Goal: Task Accomplishment & Management: Use online tool/utility

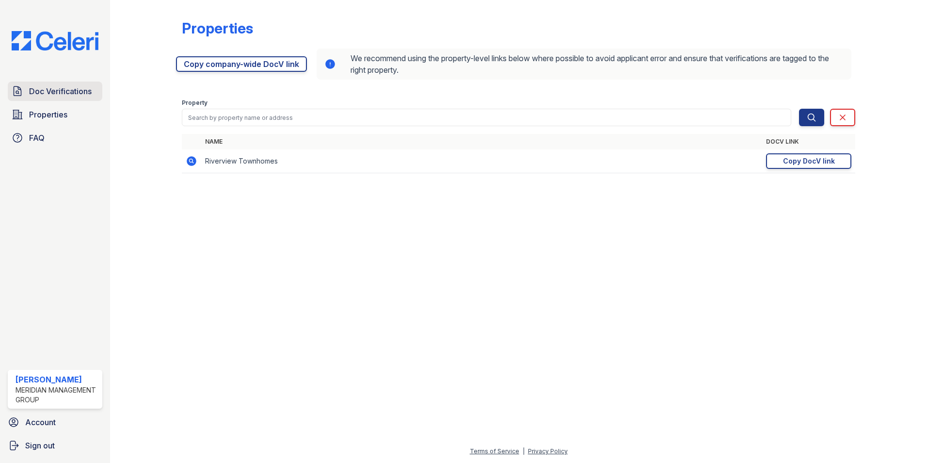
click at [77, 89] on span "Doc Verifications" at bounding box center [60, 91] width 63 height 12
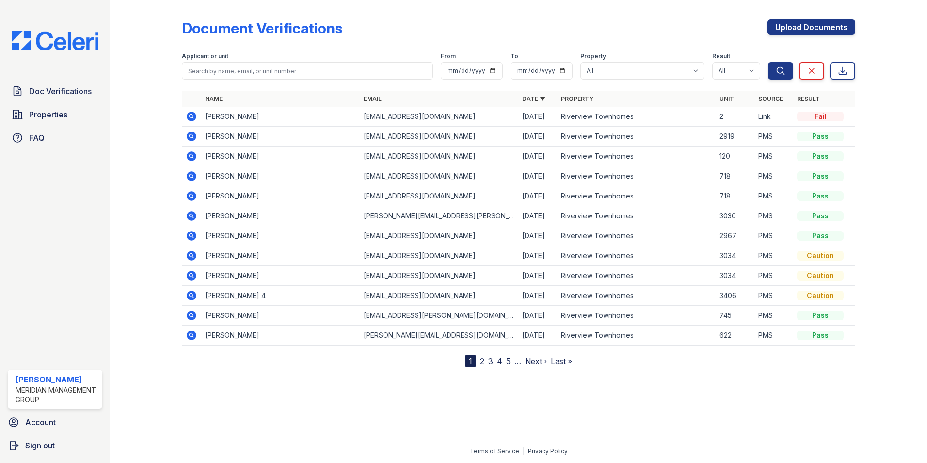
click at [189, 113] on icon at bounding box center [192, 117] width 10 height 10
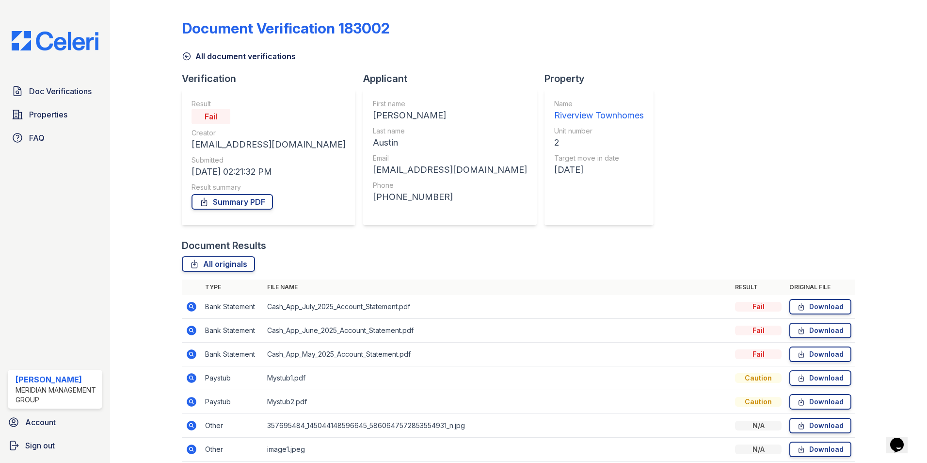
scroll to position [41, 0]
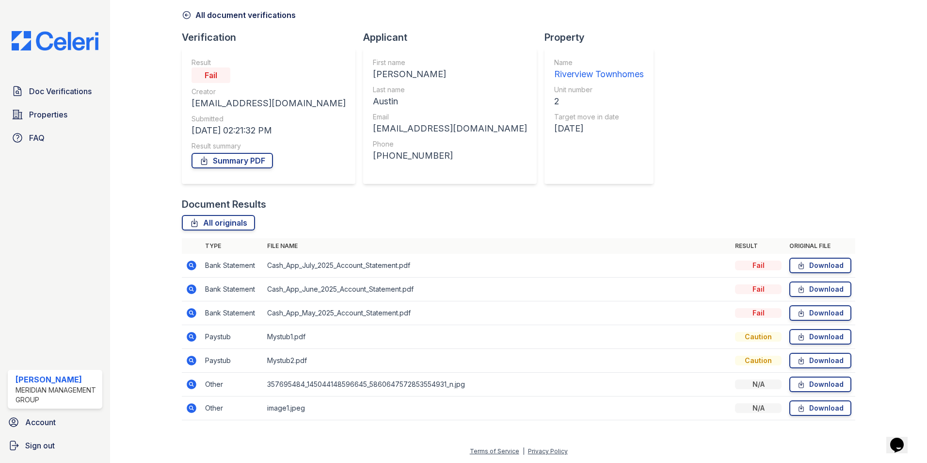
click at [193, 266] on icon at bounding box center [192, 265] width 10 height 10
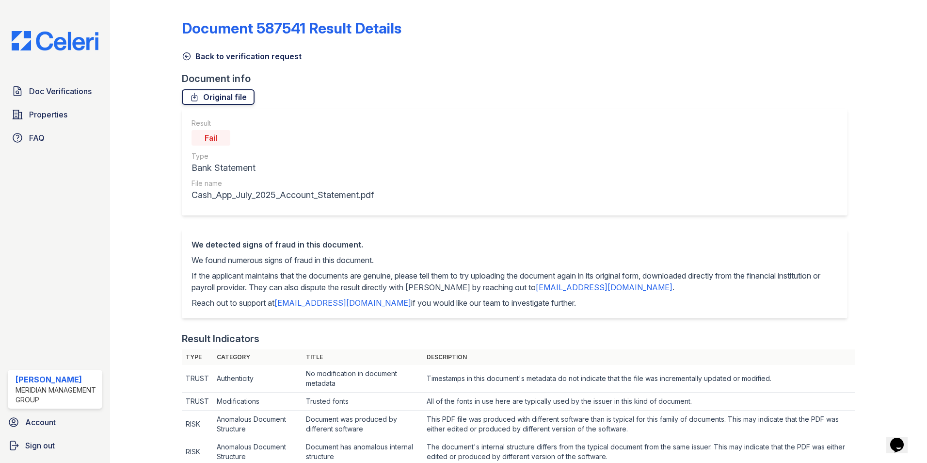
click at [198, 97] on icon at bounding box center [195, 97] width 10 height 10
click at [36, 88] on span "Doc Verifications" at bounding box center [60, 91] width 63 height 12
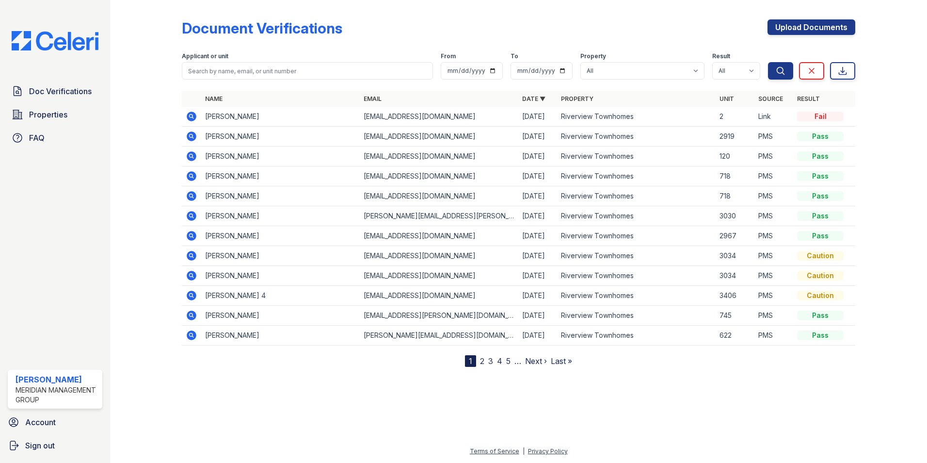
click at [192, 114] on icon at bounding box center [192, 117] width 10 height 10
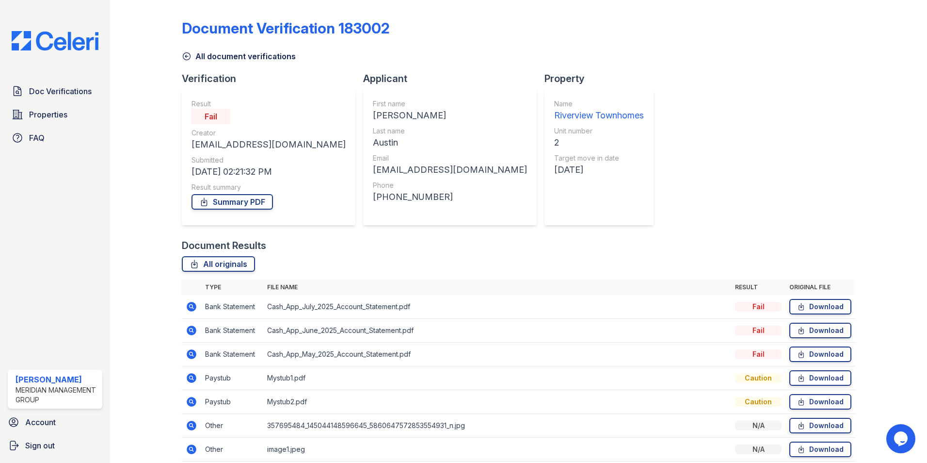
click at [189, 378] on icon at bounding box center [192, 378] width 10 height 10
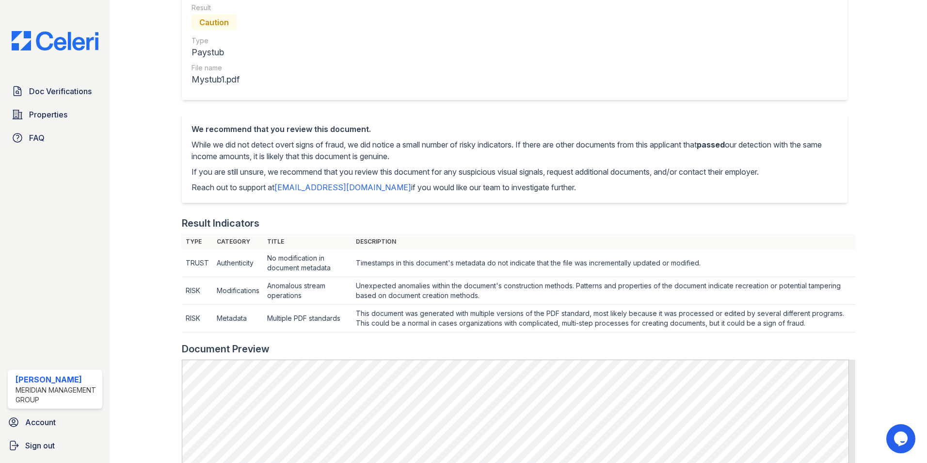
scroll to position [97, 0]
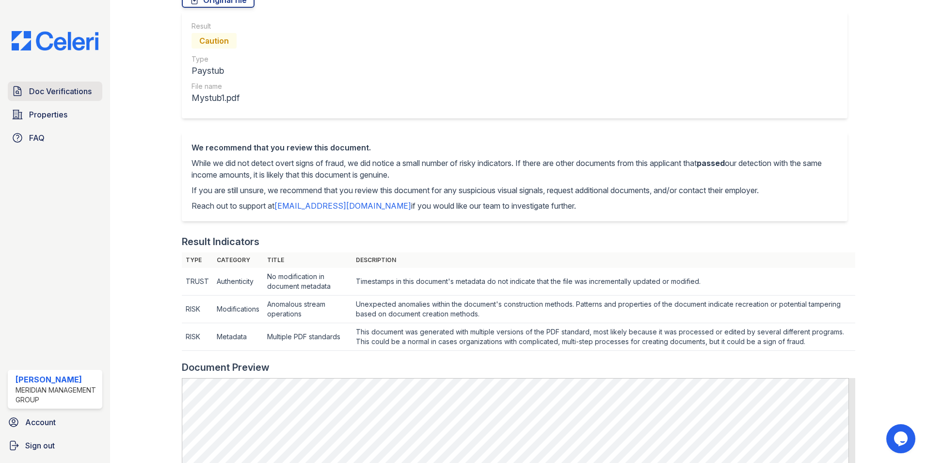
click at [66, 91] on span "Doc Verifications" at bounding box center [60, 91] width 63 height 12
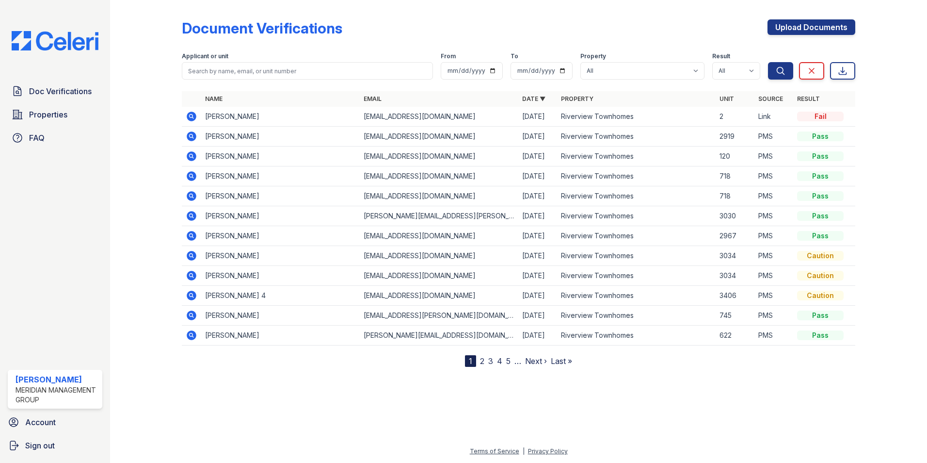
click at [189, 114] on icon at bounding box center [192, 117] width 10 height 10
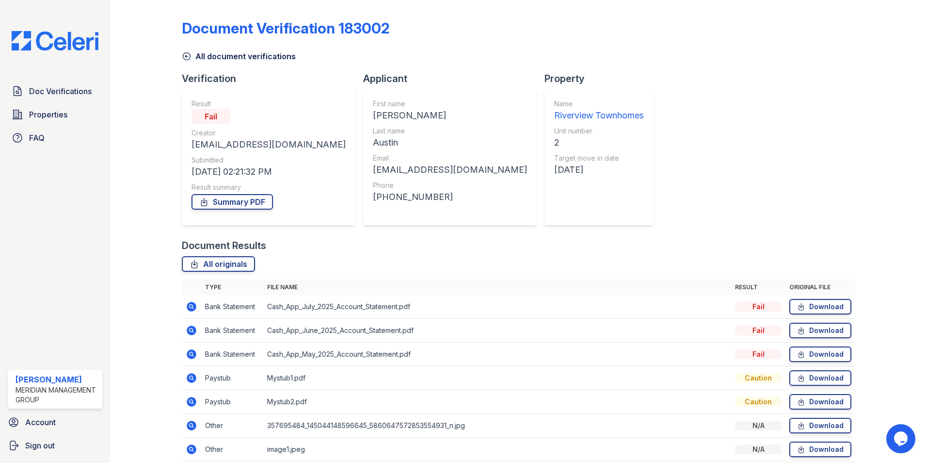
click at [188, 305] on icon at bounding box center [192, 307] width 10 height 10
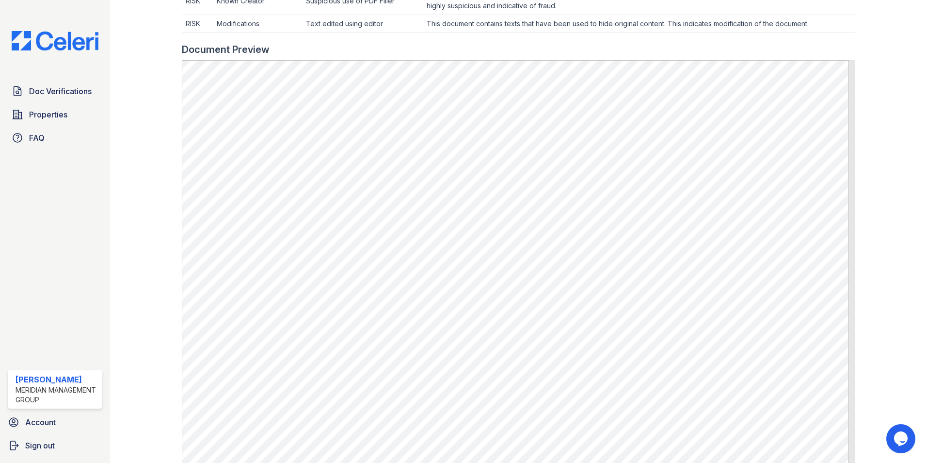
scroll to position [627, 0]
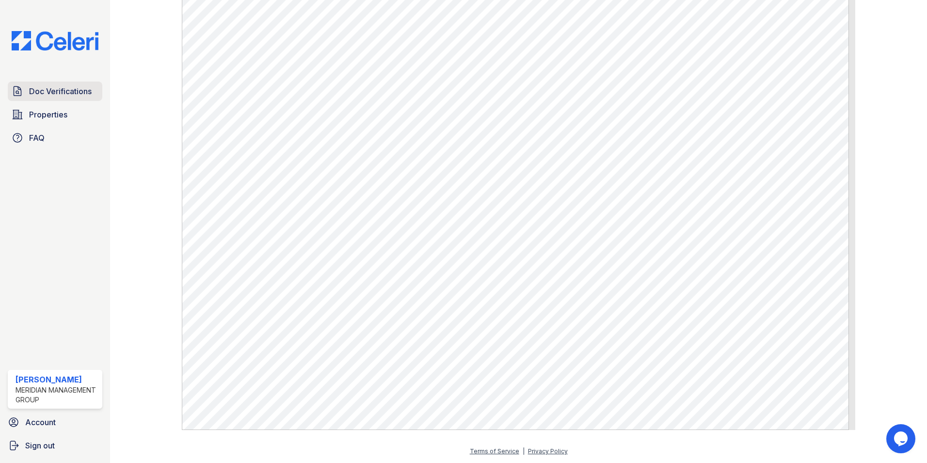
click at [73, 87] on span "Doc Verifications" at bounding box center [60, 91] width 63 height 12
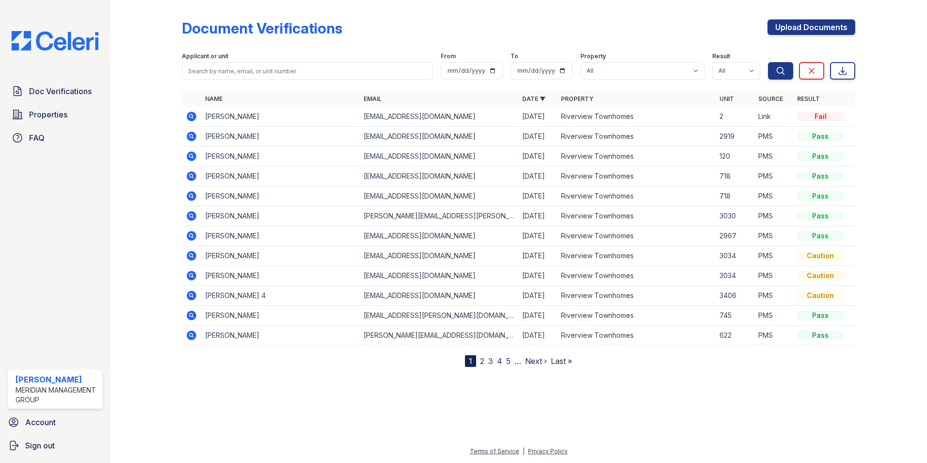
click at [483, 360] on link "2" at bounding box center [482, 361] width 4 height 10
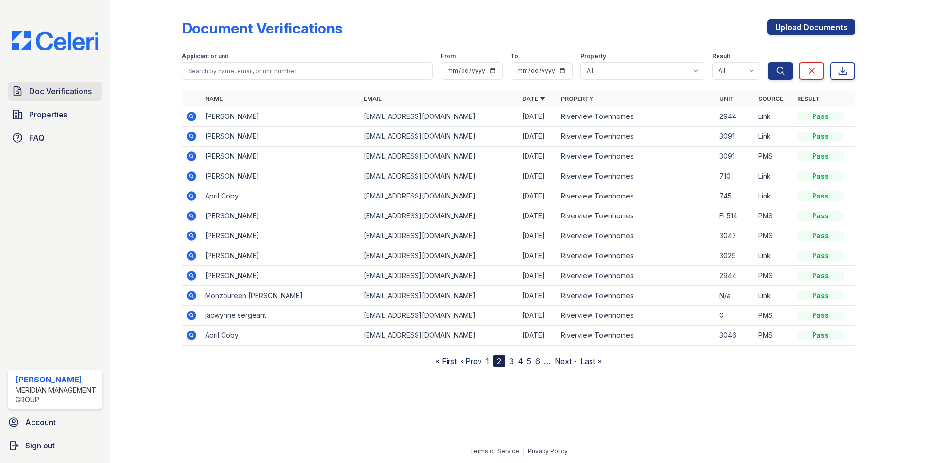
click at [46, 89] on span "Doc Verifications" at bounding box center [60, 91] width 63 height 12
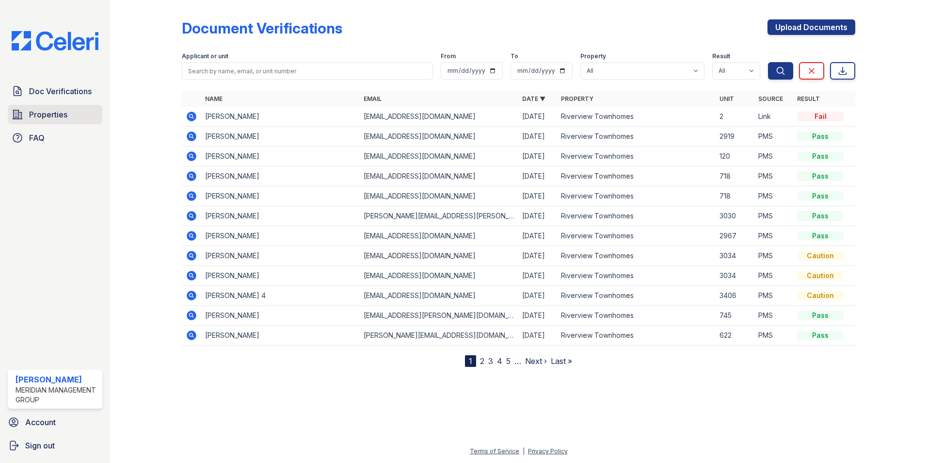
click at [48, 111] on span "Properties" at bounding box center [48, 115] width 38 height 12
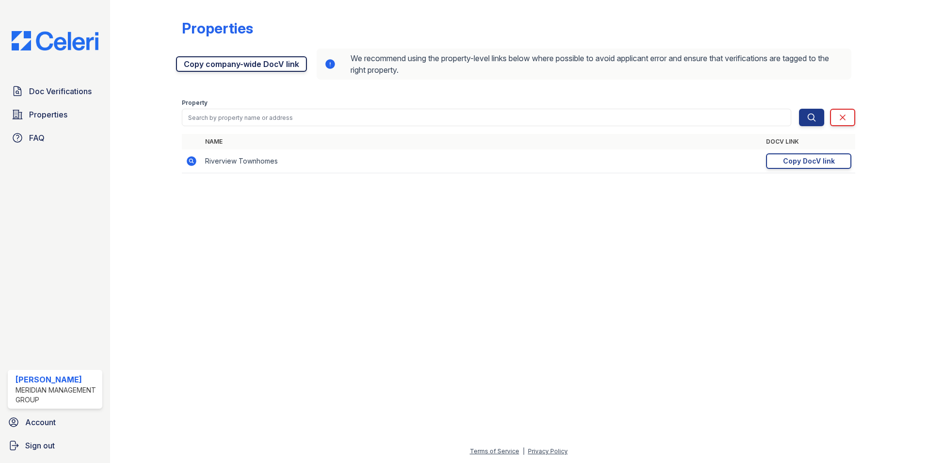
click at [241, 65] on link "Copy company-wide DocV link" at bounding box center [241, 64] width 131 height 16
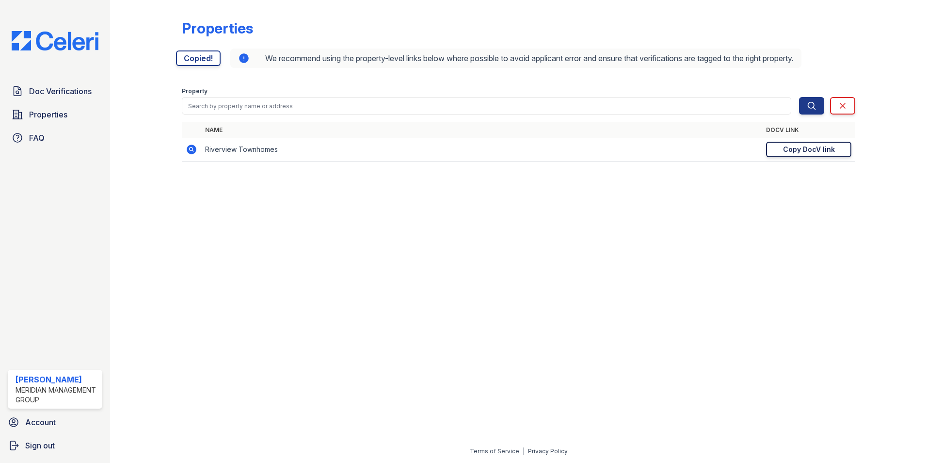
click at [806, 147] on div "Copy DocV link" at bounding box center [809, 150] width 52 height 10
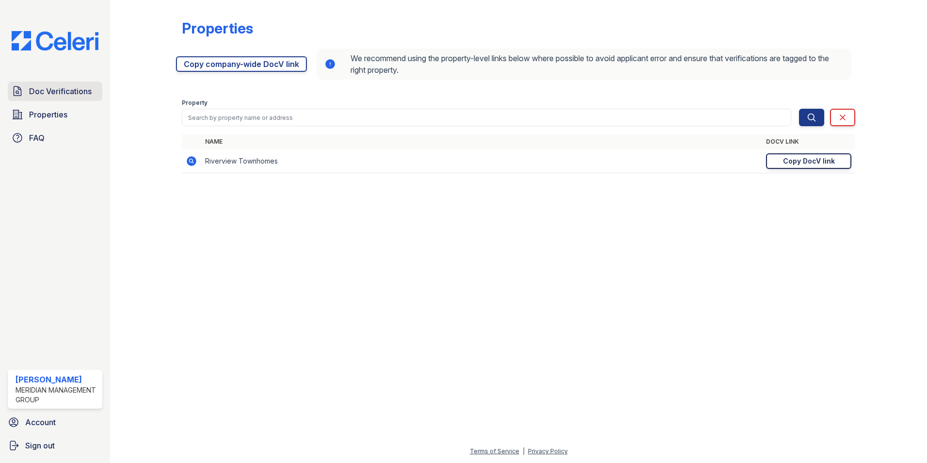
click at [56, 81] on link "Doc Verifications" at bounding box center [55, 90] width 95 height 19
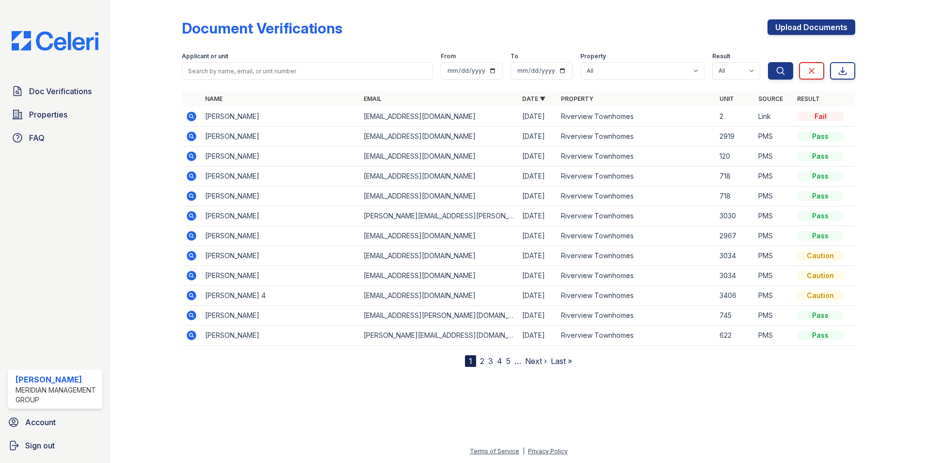
click at [482, 359] on link "2" at bounding box center [482, 361] width 4 height 10
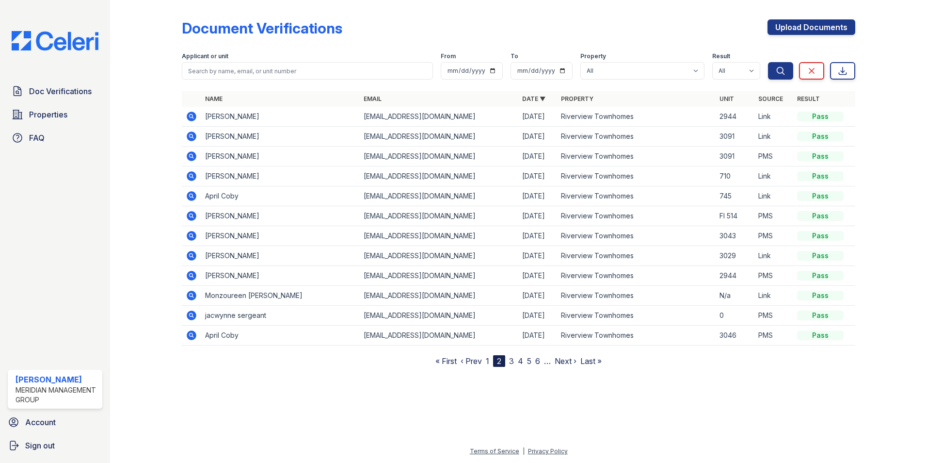
click at [488, 359] on link "1" at bounding box center [487, 361] width 3 height 10
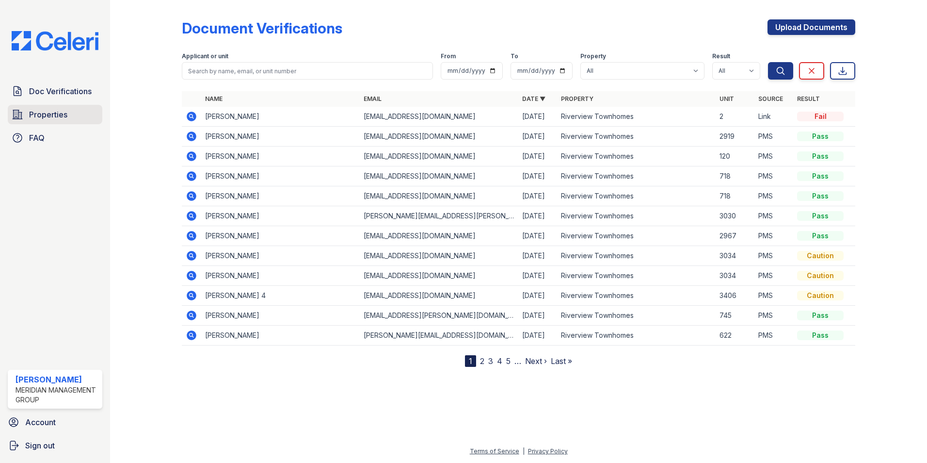
click at [45, 115] on span "Properties" at bounding box center [48, 115] width 38 height 12
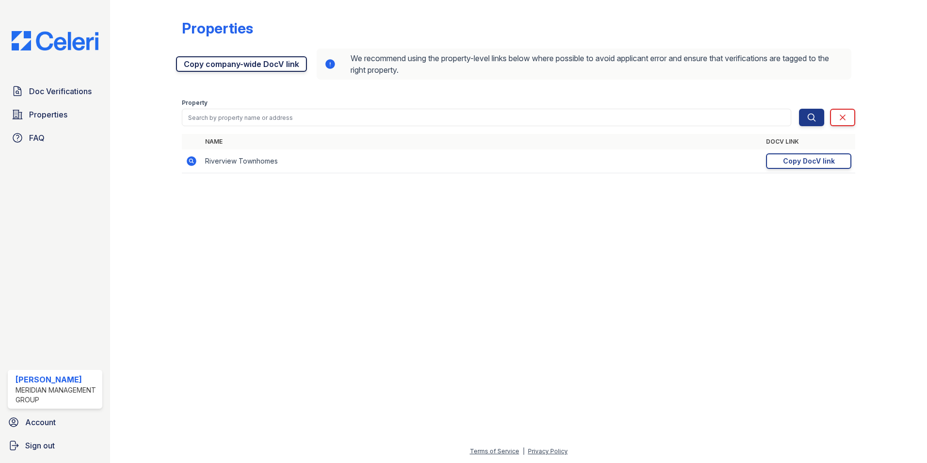
click at [282, 63] on link "Copy company-wide DocV link" at bounding box center [241, 64] width 131 height 16
click at [52, 94] on span "Doc Verifications" at bounding box center [60, 91] width 63 height 12
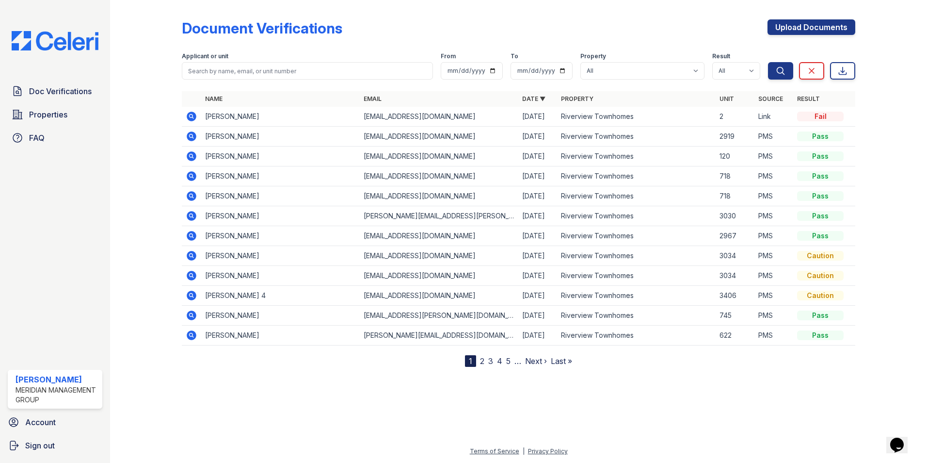
click at [187, 232] on icon at bounding box center [192, 236] width 12 height 12
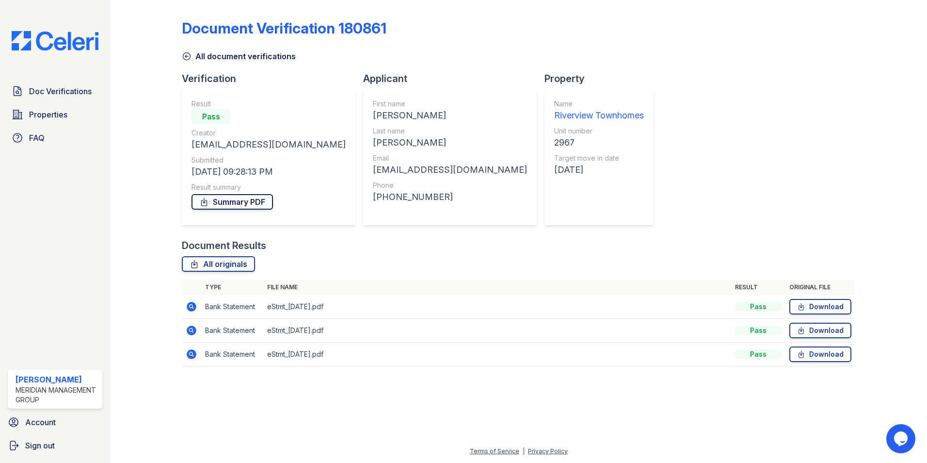
click at [231, 199] on link "Summary PDF" at bounding box center [232, 202] width 81 height 16
